Goal: Find specific page/section: Find specific page/section

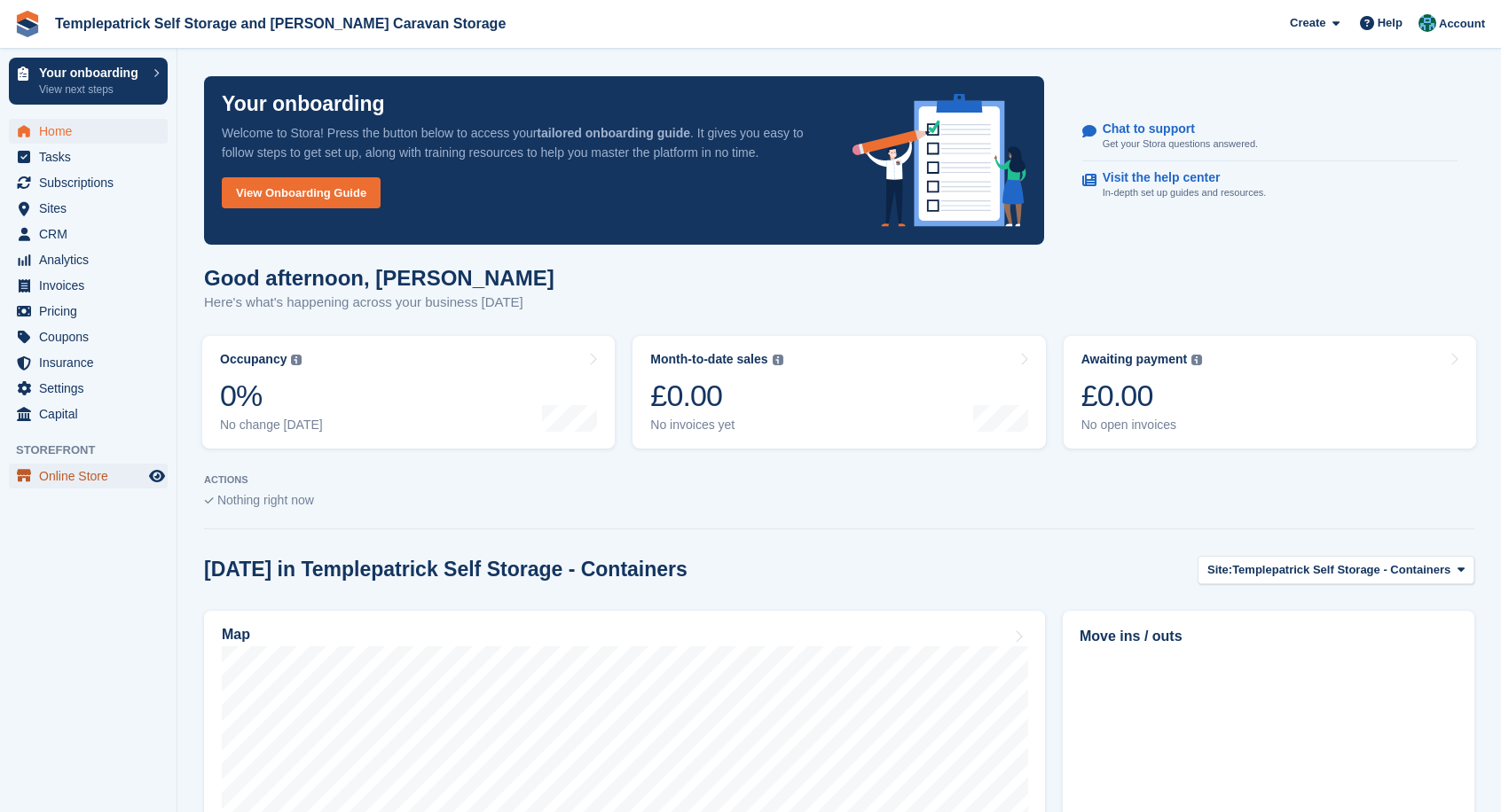
click at [71, 469] on span "Online Store" at bounding box center [92, 475] width 107 height 25
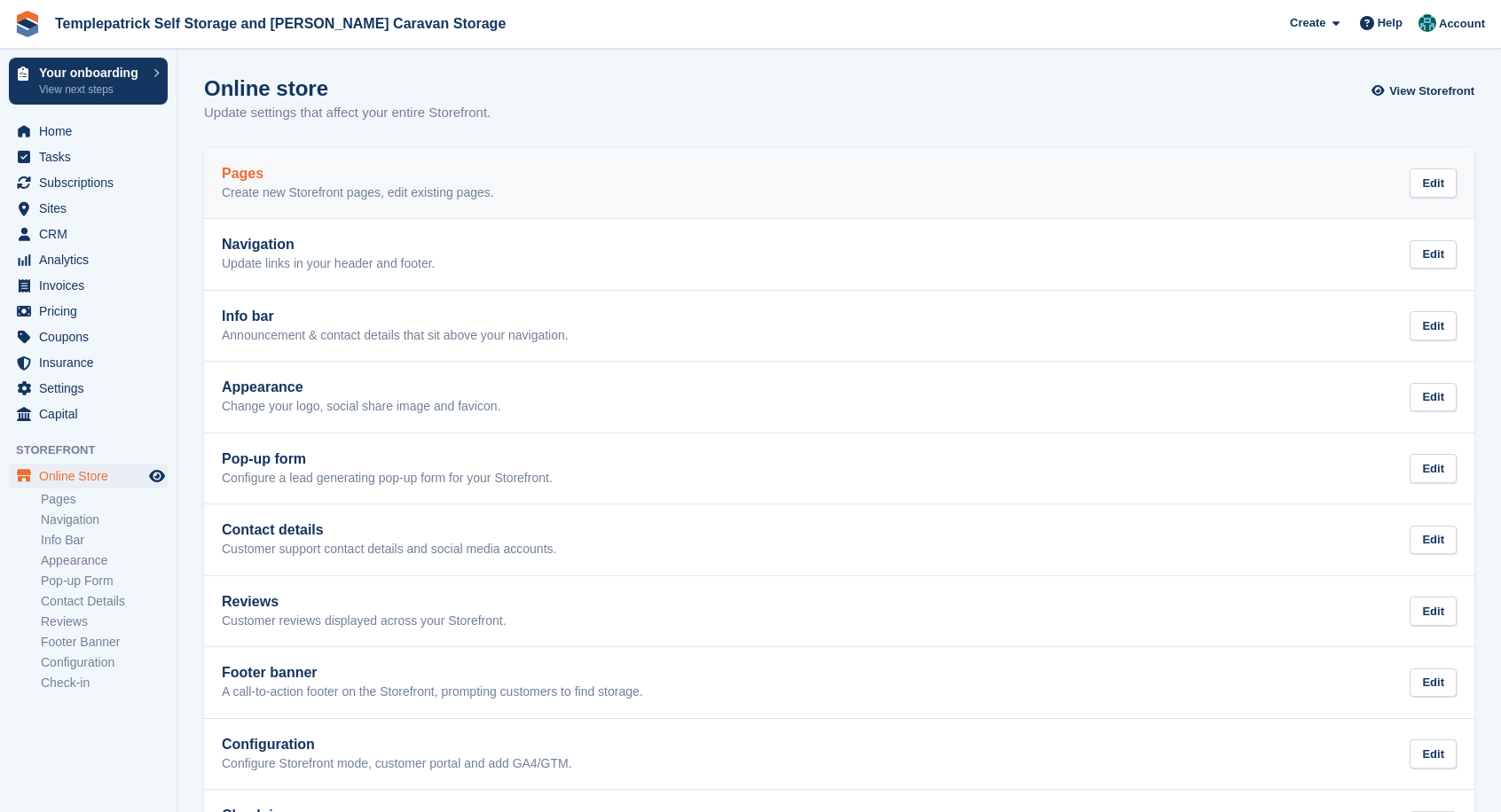
click at [260, 183] on div "Pages Create new Storefront pages, edit existing pages." at bounding box center [357, 183] width 272 height 36
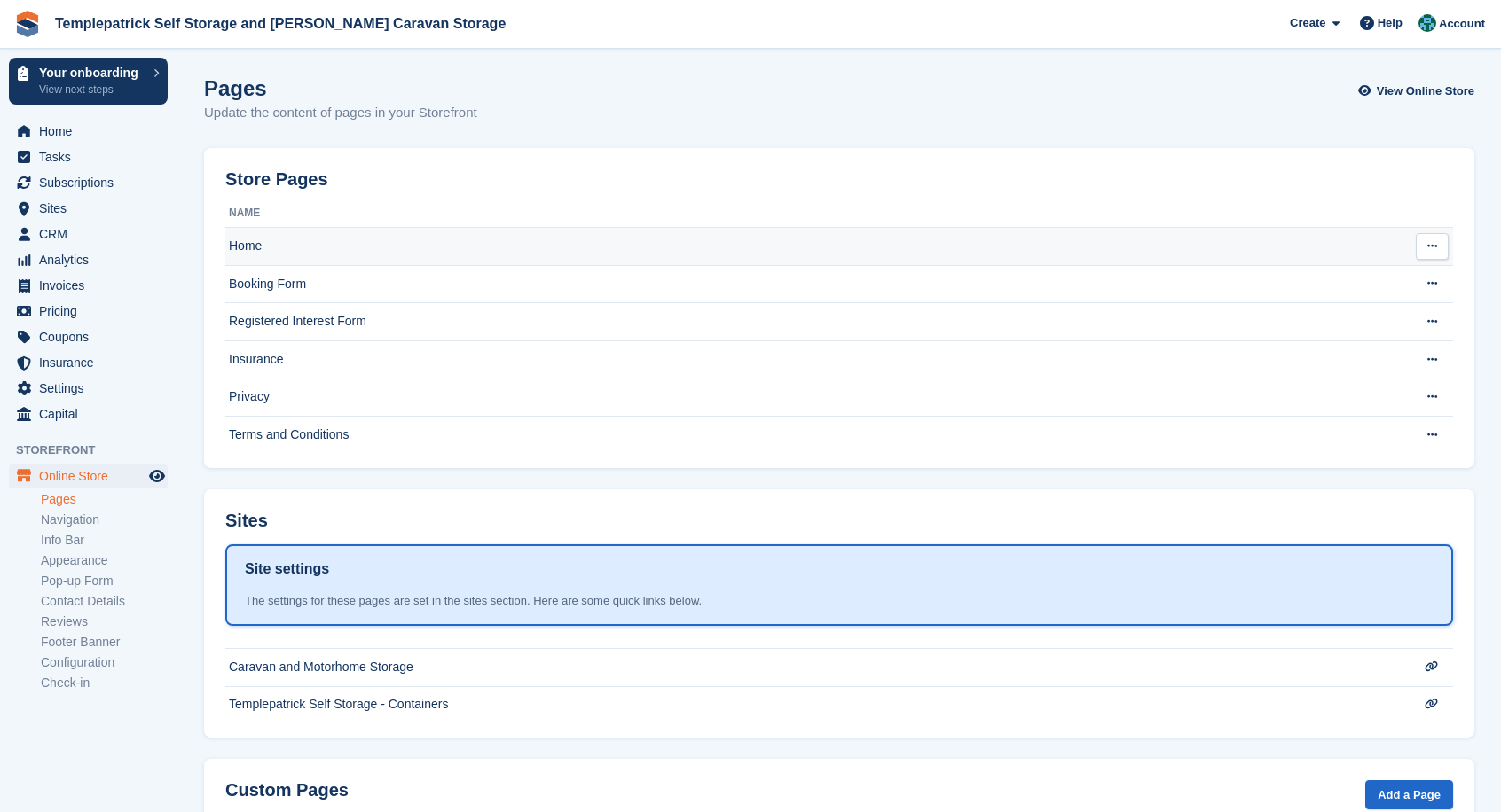
click at [434, 248] on td "Home" at bounding box center [808, 247] width 1166 height 38
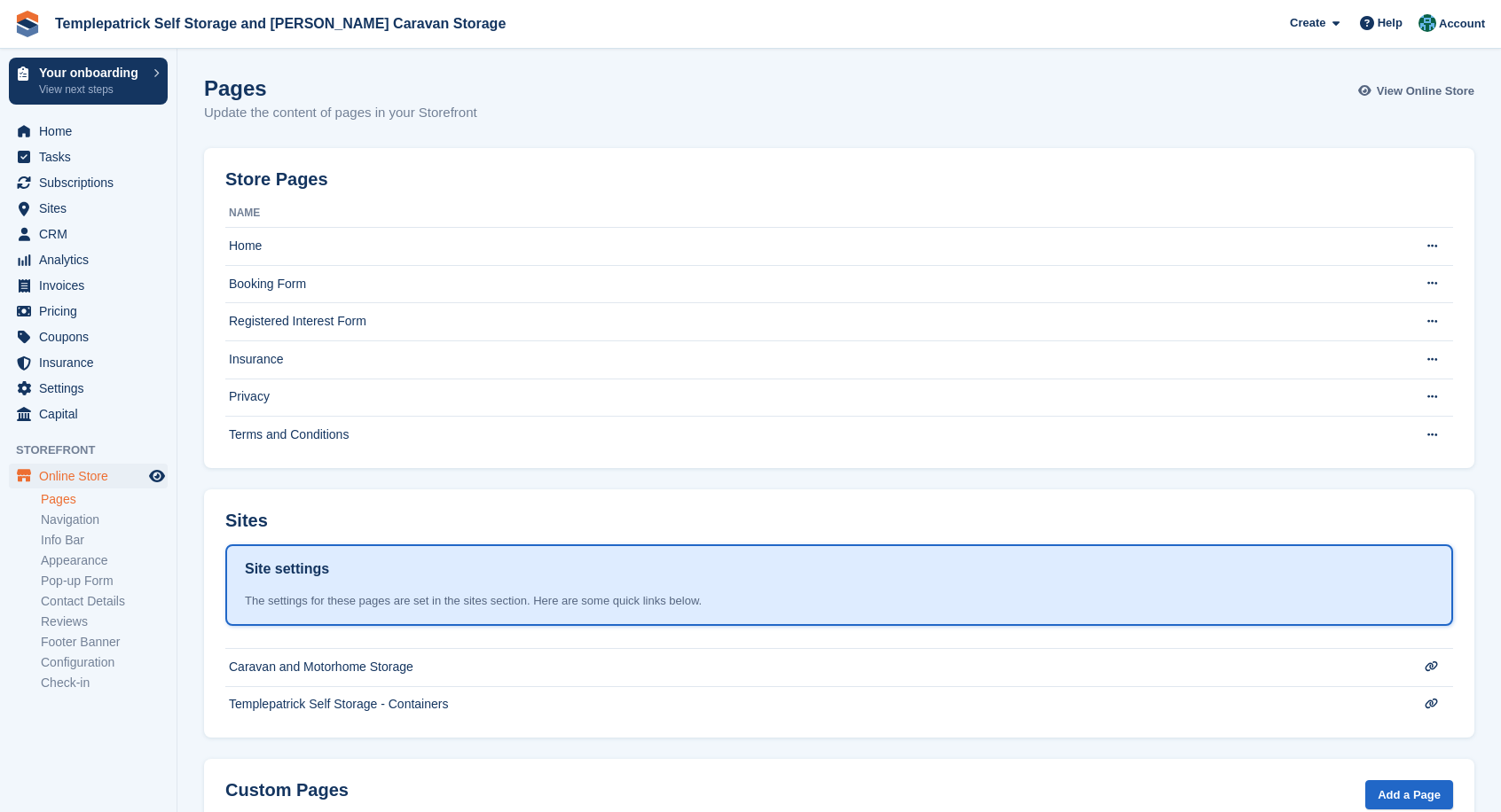
click at [1388, 87] on span "View Online Store" at bounding box center [1424, 91] width 97 height 17
